Goal: Task Accomplishment & Management: Manage account settings

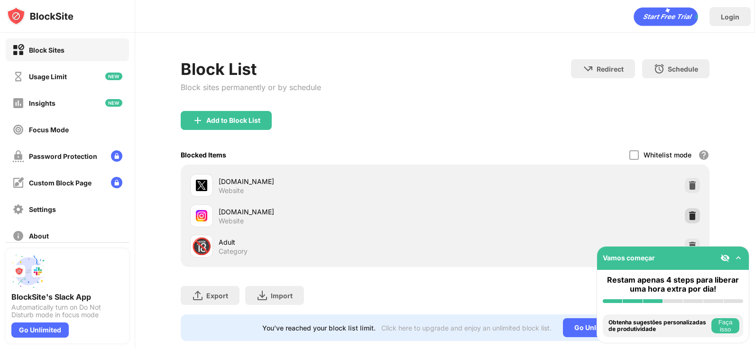
click at [689, 214] on img at bounding box center [691, 215] width 9 height 9
